Goal: Navigation & Orientation: Find specific page/section

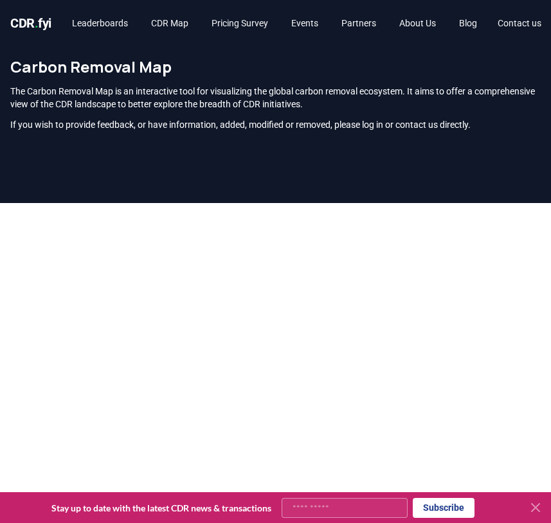
scroll to position [143, 0]
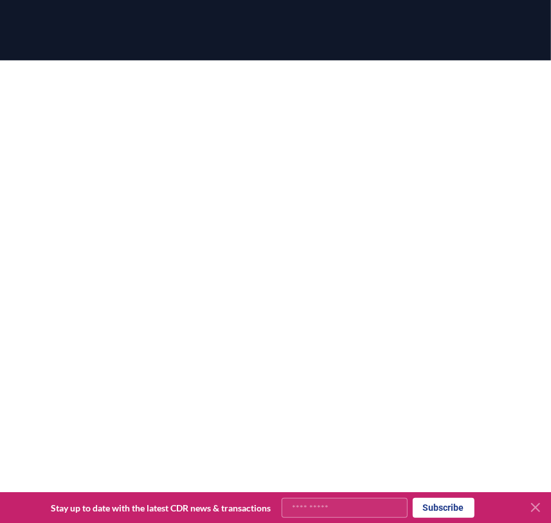
click at [545, 507] on button at bounding box center [535, 507] width 21 height 21
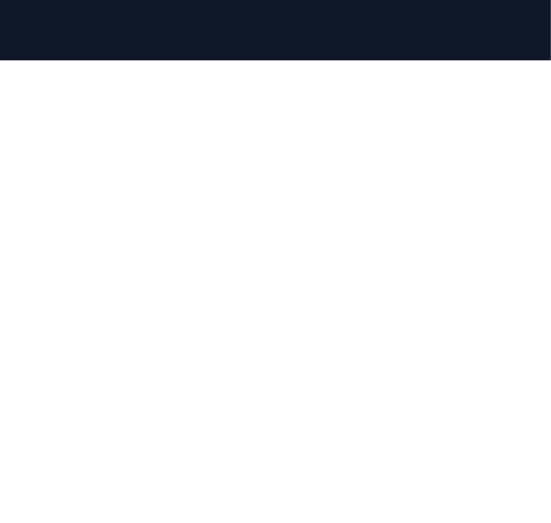
click at [6, 51] on div at bounding box center [275, 270] width 551 height 523
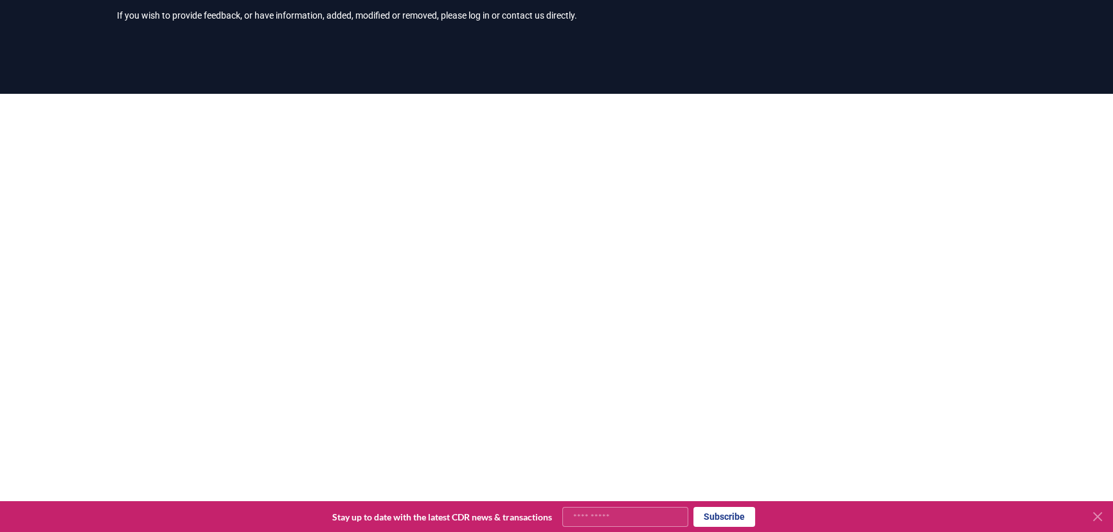
scroll to position [85, 0]
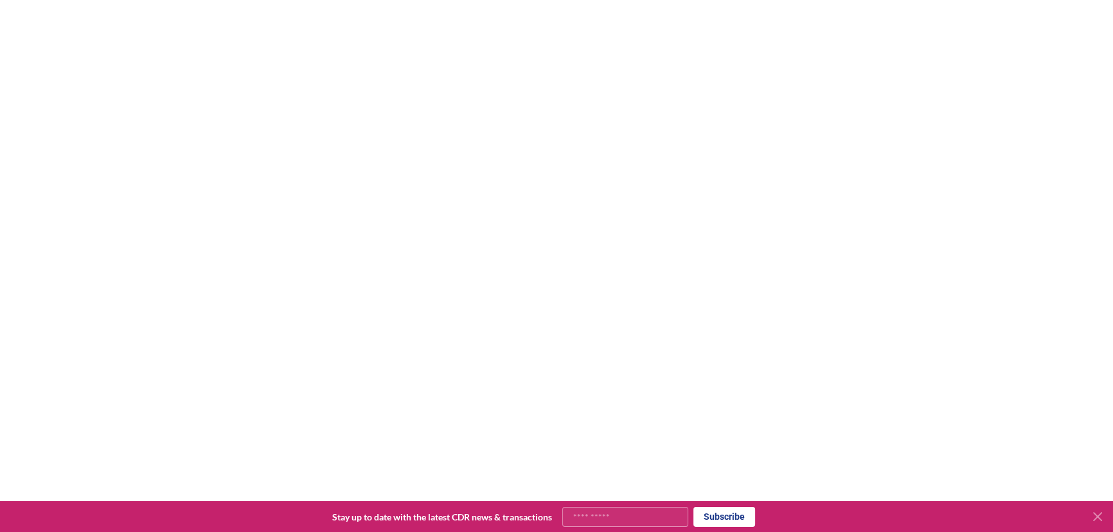
scroll to position [233, 0]
